Goal: Transaction & Acquisition: Purchase product/service

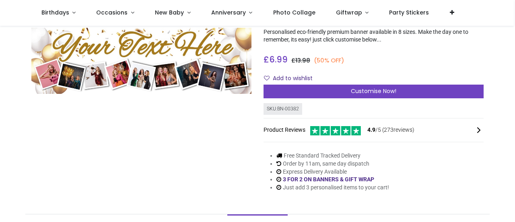
scroll to position [58, 0]
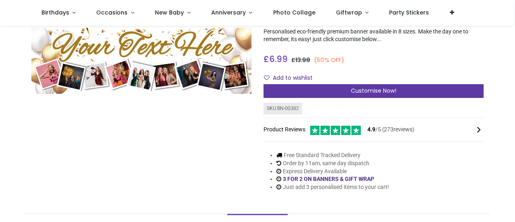
click at [398, 88] on div "Customise Now!" at bounding box center [373, 91] width 220 height 14
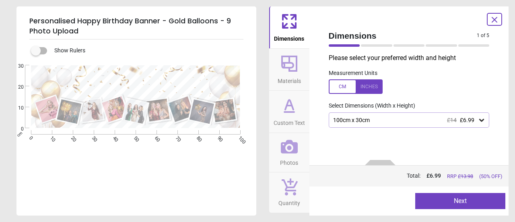
click at [472, 119] on div "100cm x 30cm £14 £6.99" at bounding box center [405, 120] width 146 height 7
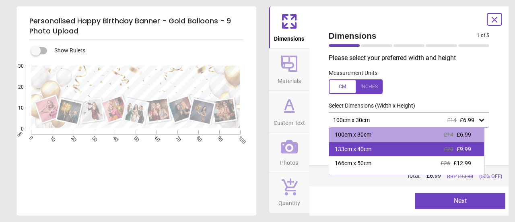
click at [417, 152] on div "133cm x 40cm £20 £9.99" at bounding box center [406, 149] width 155 height 14
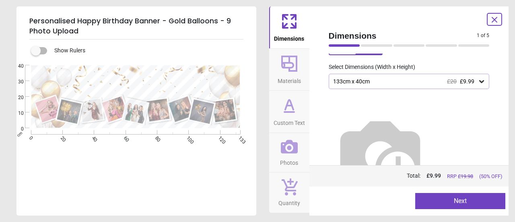
scroll to position [39, 0]
click at [477, 82] on icon at bounding box center [481, 80] width 8 height 8
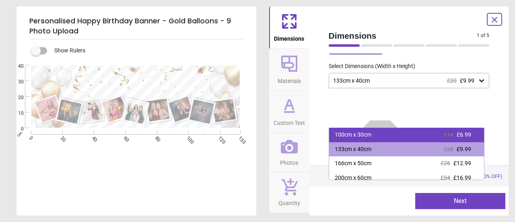
click at [403, 139] on div "100cm x 30cm £14 £6.99" at bounding box center [406, 134] width 155 height 14
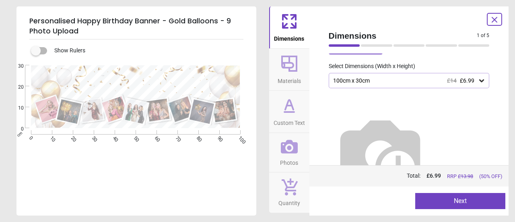
click at [473, 80] on div "100cm x 30cm £14 £6.99" at bounding box center [405, 80] width 146 height 7
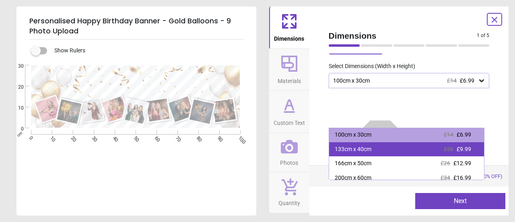
click at [421, 154] on div "133cm x 40cm £20 £9.99" at bounding box center [406, 149] width 155 height 14
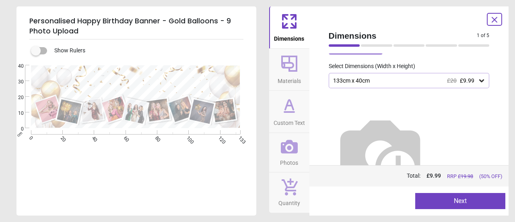
click at [471, 81] on div "133cm x 40cm £20 £9.99" at bounding box center [405, 80] width 146 height 7
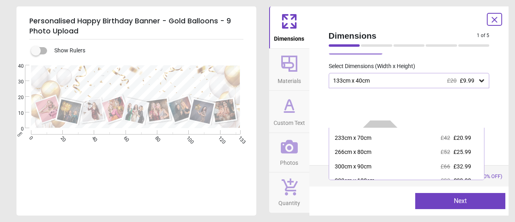
scroll to position [55, 0]
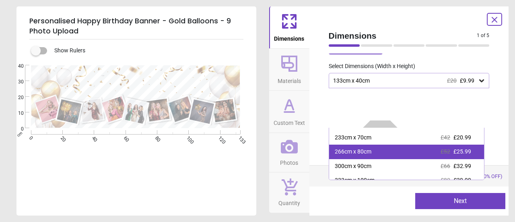
click at [386, 158] on div "266cm x 80cm £52 £25.99" at bounding box center [406, 151] width 155 height 14
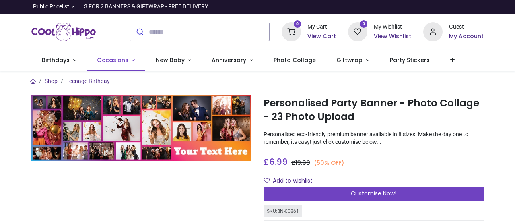
click at [109, 55] on link "Occasions" at bounding box center [115, 60] width 59 height 21
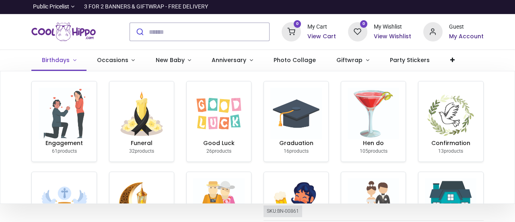
click at [52, 62] on span "Birthdays" at bounding box center [56, 60] width 28 height 8
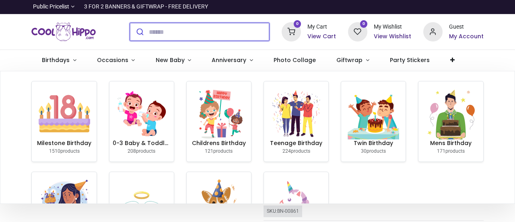
click at [160, 34] on input "search" at bounding box center [209, 32] width 120 height 18
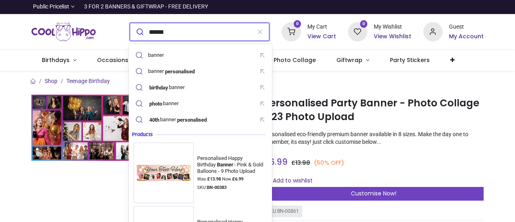
type input "******"
click at [130, 23] on button "submit" at bounding box center [139, 32] width 19 height 18
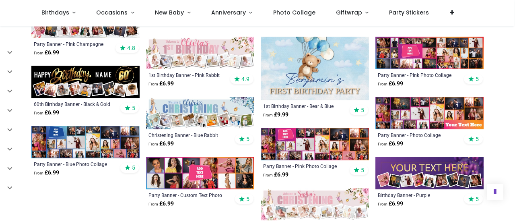
scroll to position [357, 0]
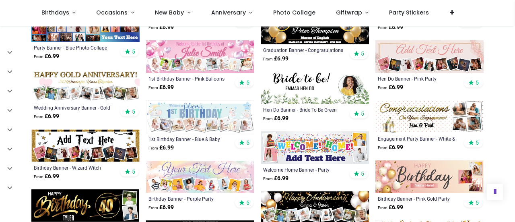
scroll to position [712, 0]
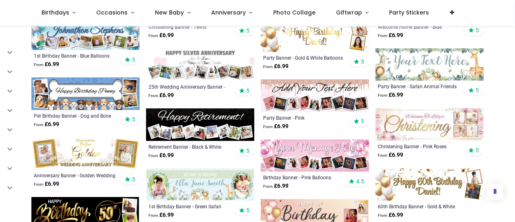
scroll to position [1010, 0]
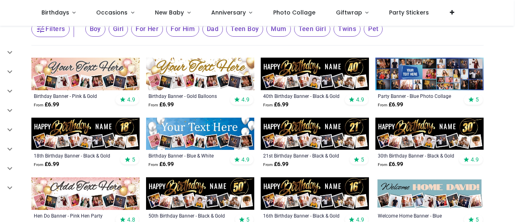
scroll to position [66, 0]
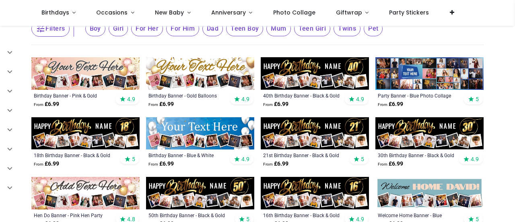
click at [83, 80] on img at bounding box center [85, 73] width 108 height 33
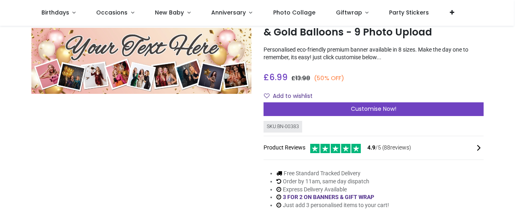
scroll to position [43, 0]
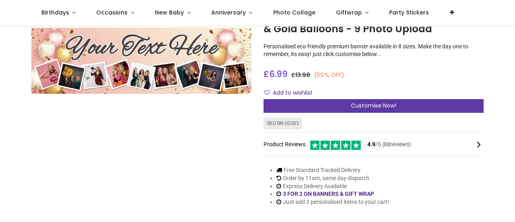
click at [466, 111] on div "Customise Now!" at bounding box center [373, 106] width 220 height 14
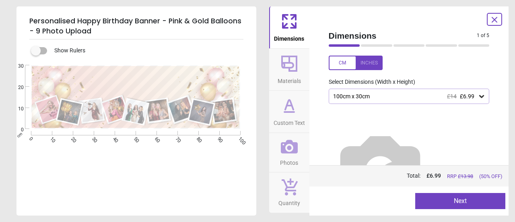
scroll to position [47, 0]
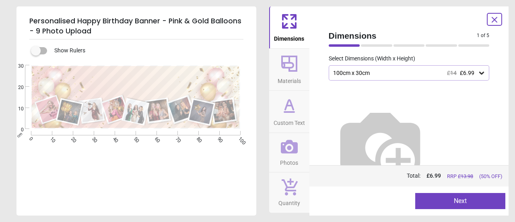
click at [398, 77] on div "100cm x 30cm £14 £6.99" at bounding box center [408, 72] width 161 height 15
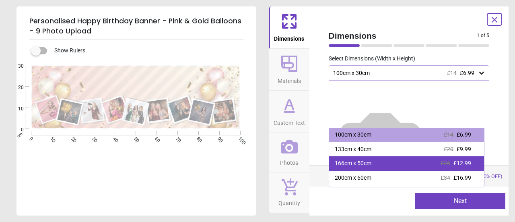
click at [395, 165] on div "166cm x 50cm £26 £12.99" at bounding box center [406, 163] width 155 height 14
